Goal: Check status: Check status

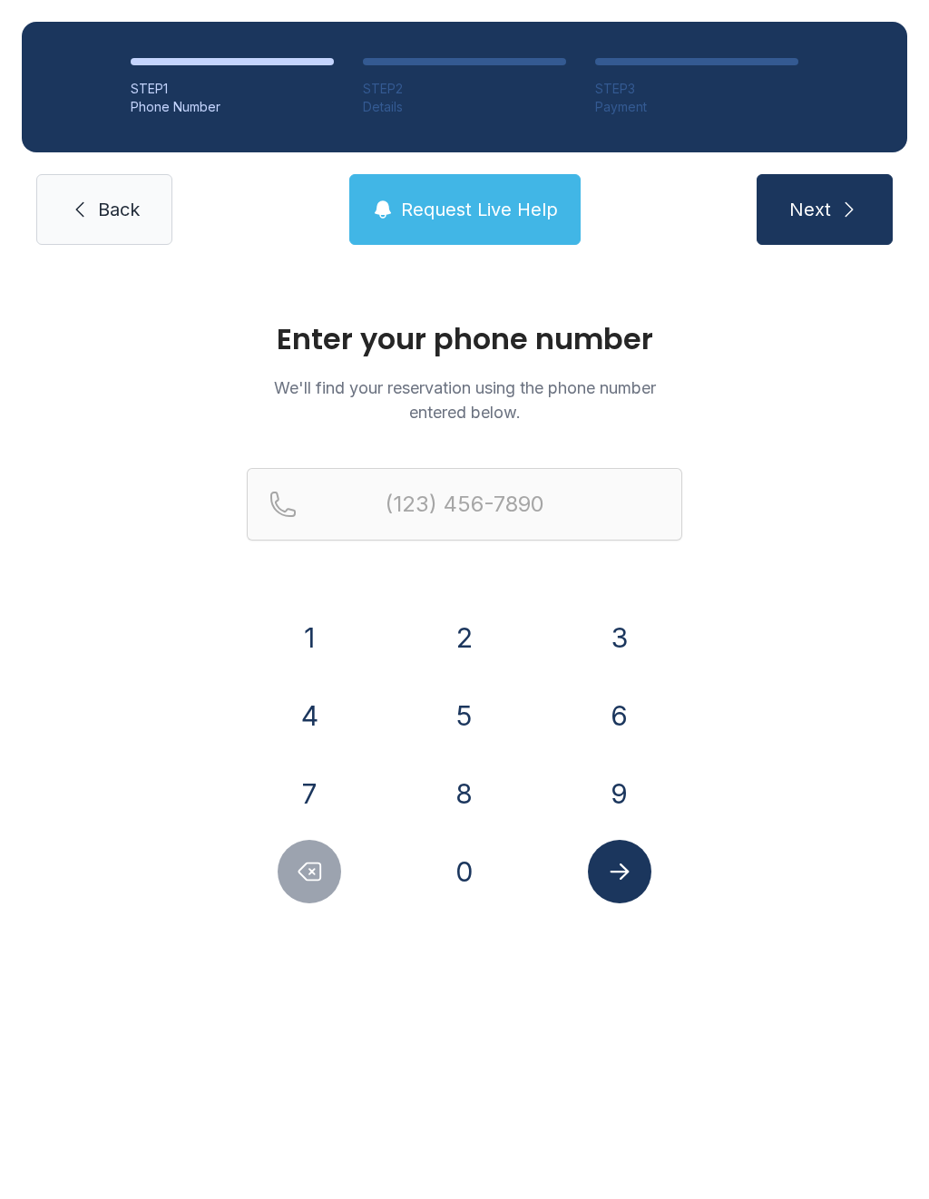
click at [621, 642] on button "3" at bounding box center [620, 638] width 64 height 64
click at [451, 879] on button "0" at bounding box center [465, 872] width 64 height 64
click at [621, 640] on button "3" at bounding box center [620, 638] width 64 height 64
click at [626, 746] on button "6" at bounding box center [620, 716] width 64 height 64
click at [302, 622] on button "1" at bounding box center [310, 638] width 64 height 64
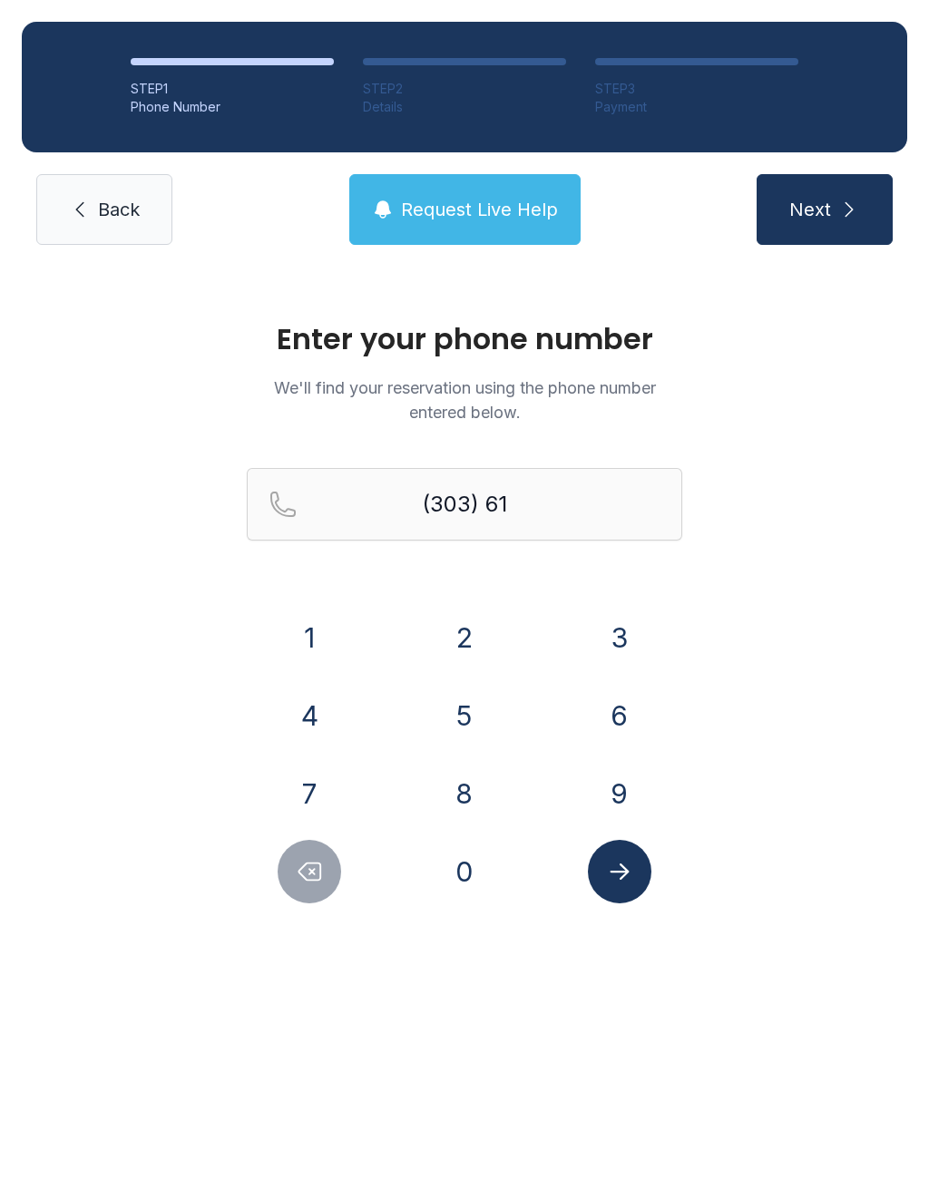
click at [616, 796] on button "9" at bounding box center [620, 794] width 64 height 64
click at [470, 849] on button "0" at bounding box center [465, 872] width 64 height 64
click at [450, 795] on button "8" at bounding box center [465, 794] width 64 height 64
click at [621, 706] on button "6" at bounding box center [620, 716] width 64 height 64
click at [625, 620] on button "3" at bounding box center [620, 638] width 64 height 64
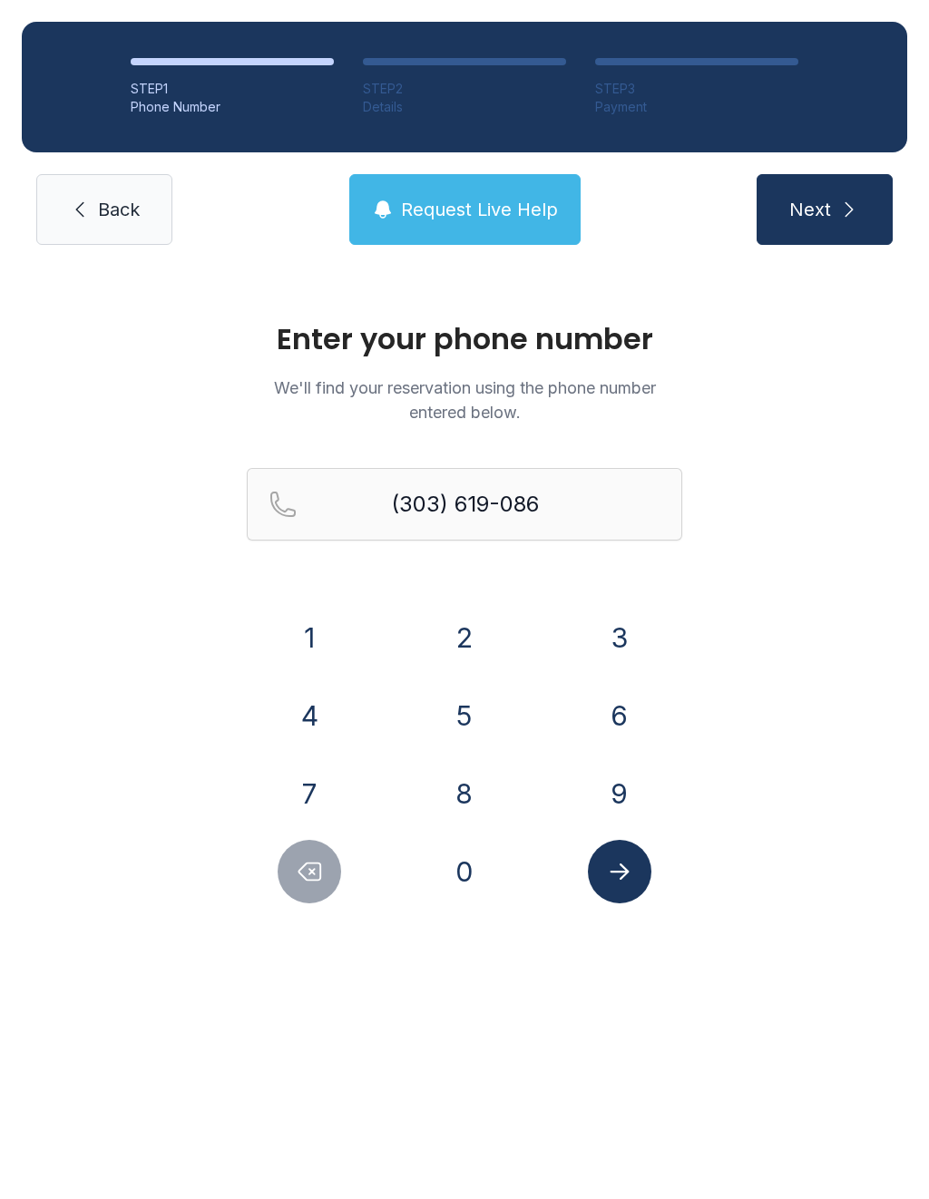
type input "[PHONE_NUMBER]"
click at [614, 866] on icon "Submit lookup form" at bounding box center [619, 871] width 27 height 27
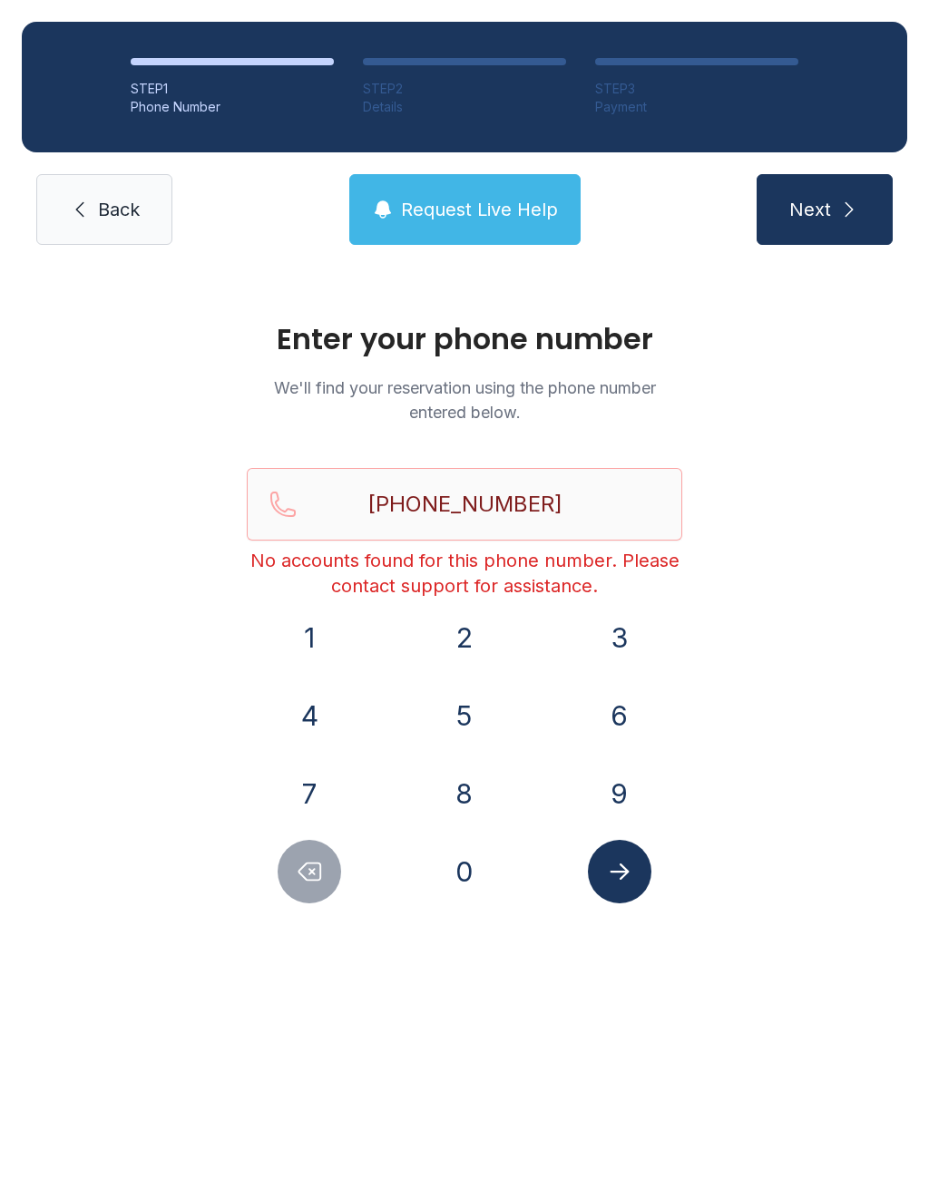
click at [421, 202] on span "Request Live Help" at bounding box center [479, 209] width 157 height 25
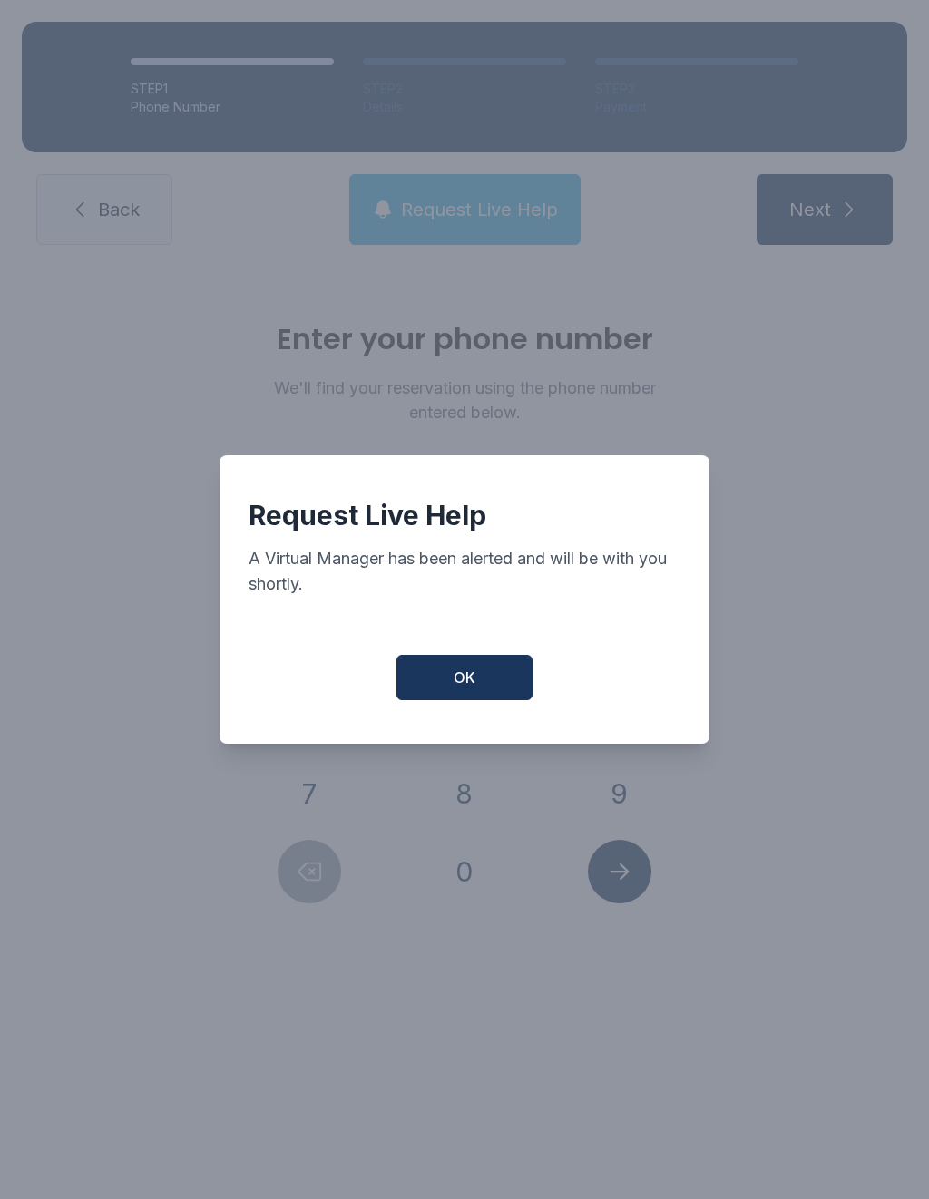
click at [460, 689] on span "OK" at bounding box center [465, 678] width 22 height 22
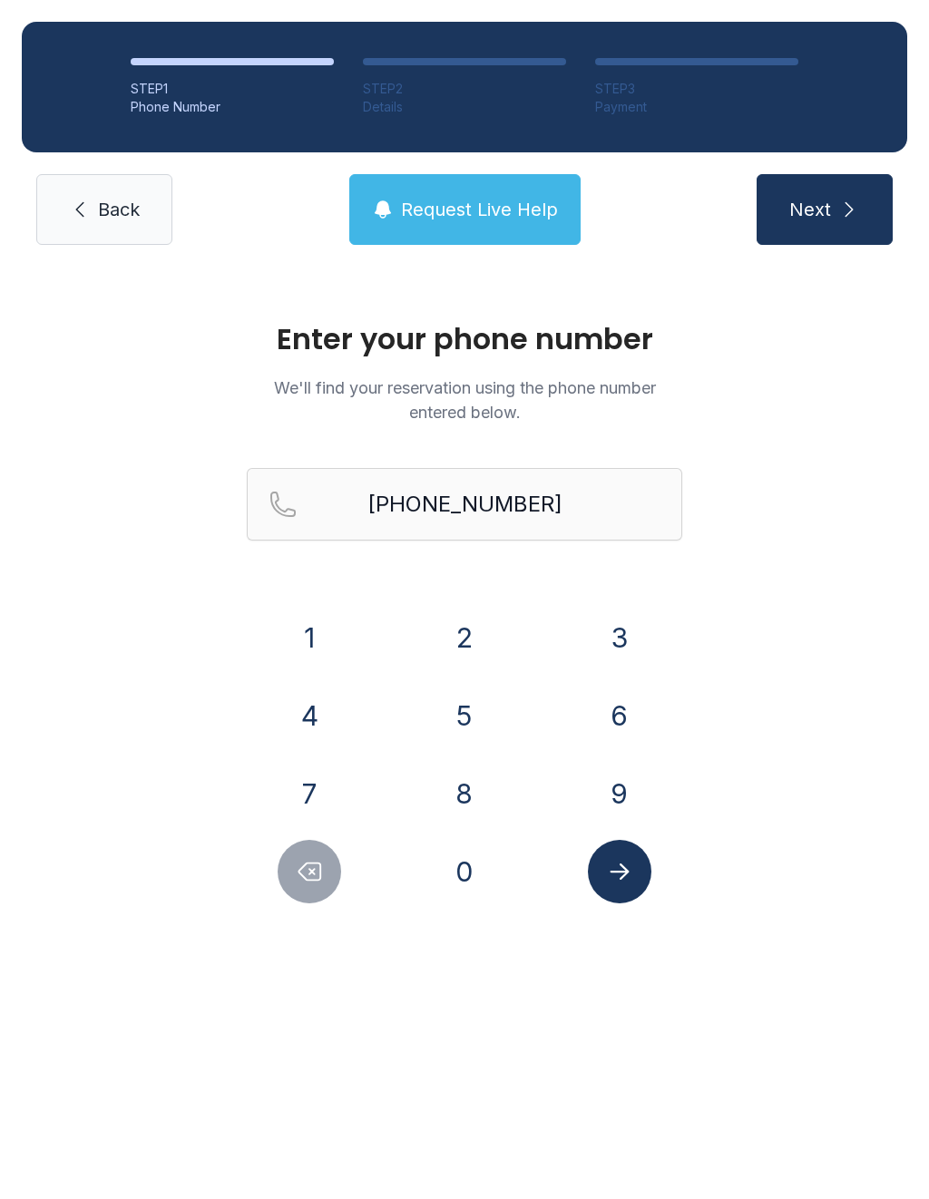
click at [455, 230] on button "Request Live Help" at bounding box center [464, 209] width 231 height 71
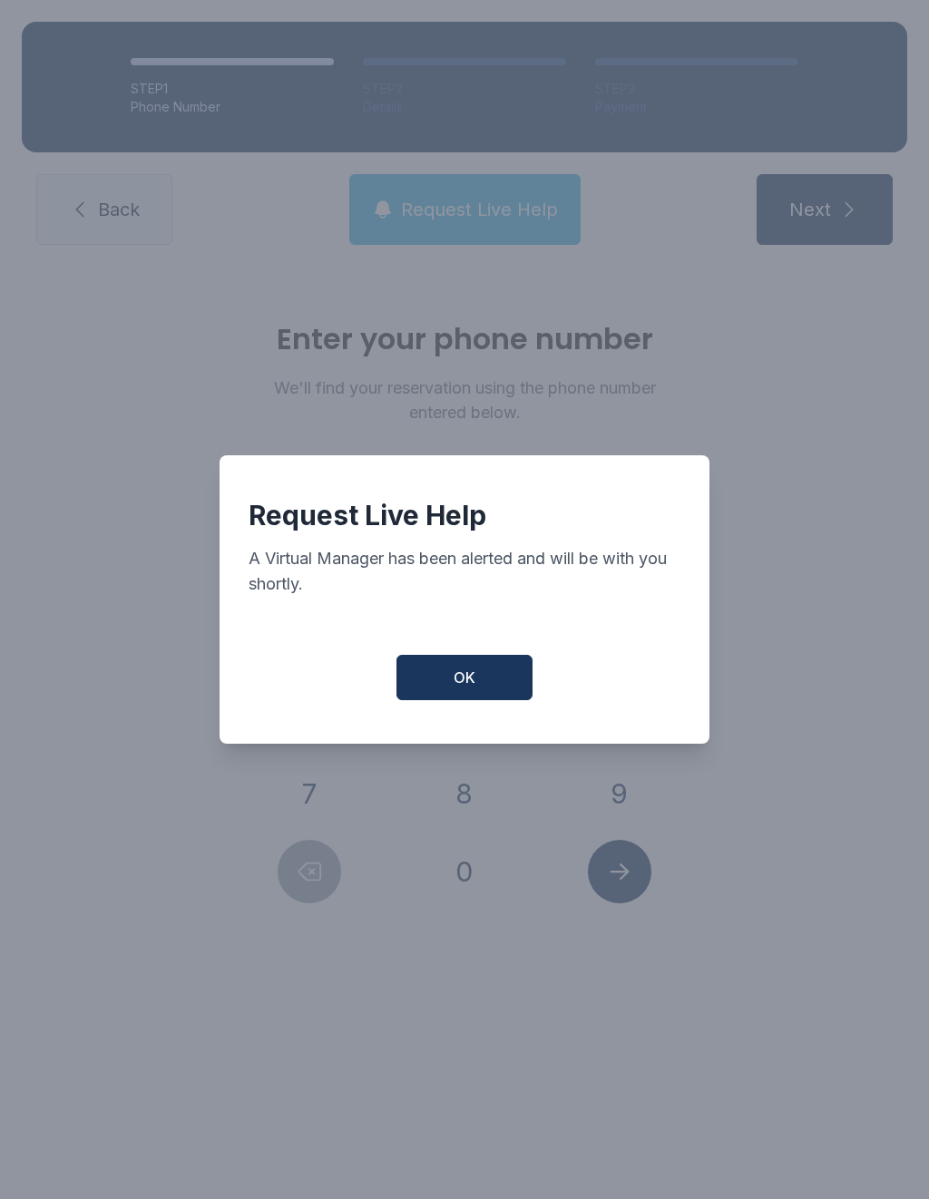
click at [470, 660] on div "Request Live Help A Virtual Manager has been alerted and will be with you short…" at bounding box center [465, 599] width 490 height 288
click at [463, 689] on span "OK" at bounding box center [465, 678] width 22 height 22
